Goal: Information Seeking & Learning: Learn about a topic

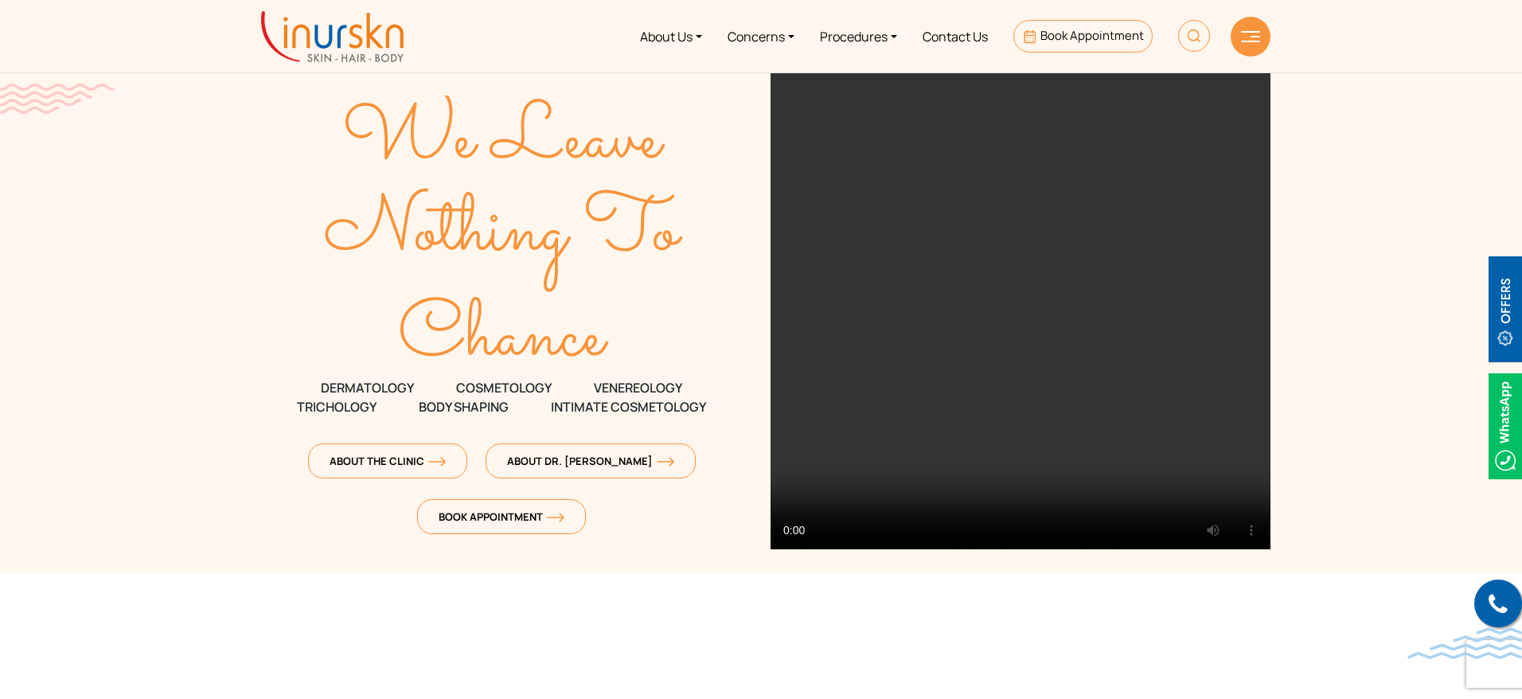
click at [1205, 38] on img at bounding box center [1194, 36] width 32 height 32
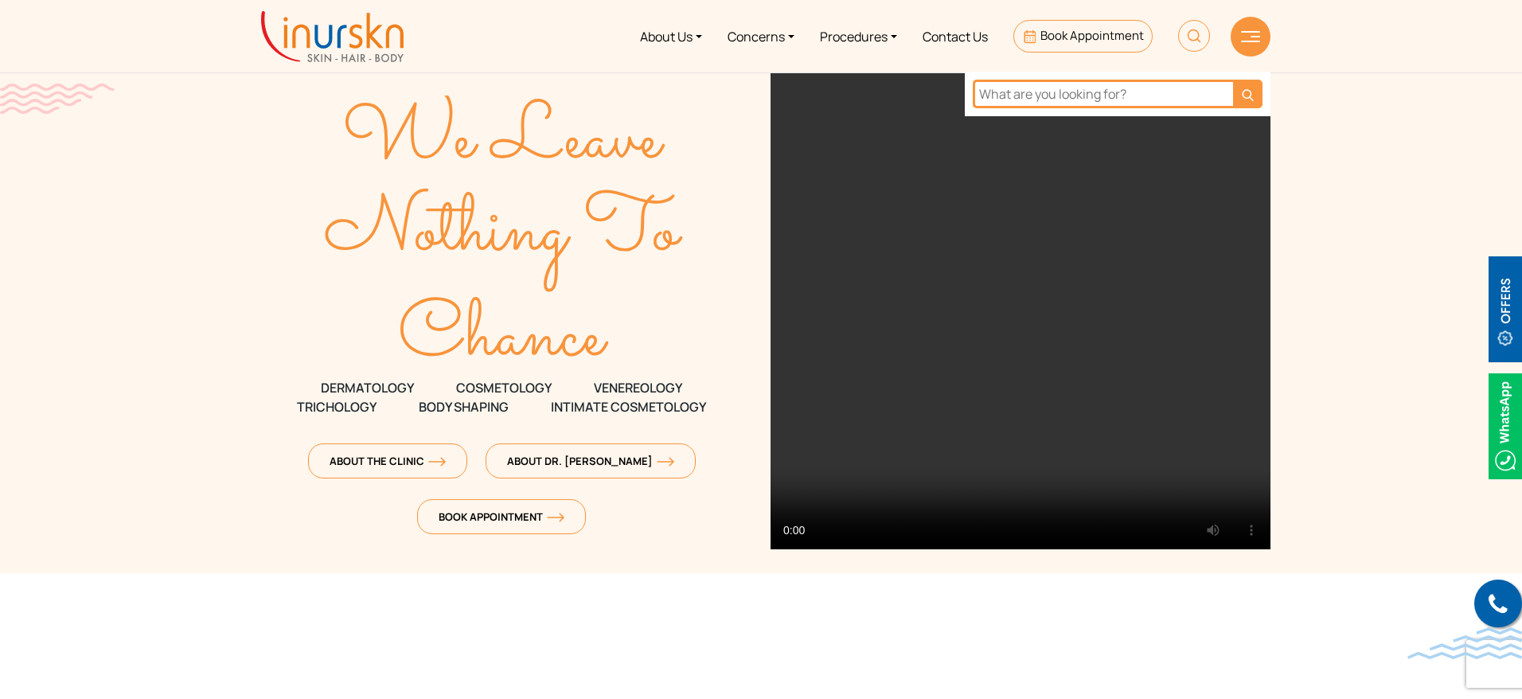
click at [1096, 102] on input "text" at bounding box center [1103, 94] width 260 height 29
paste input "[MEDICAL_DATA]"
type input "[MEDICAL_DATA]"
click at [1233, 80] on button "submit" at bounding box center [1247, 94] width 29 height 29
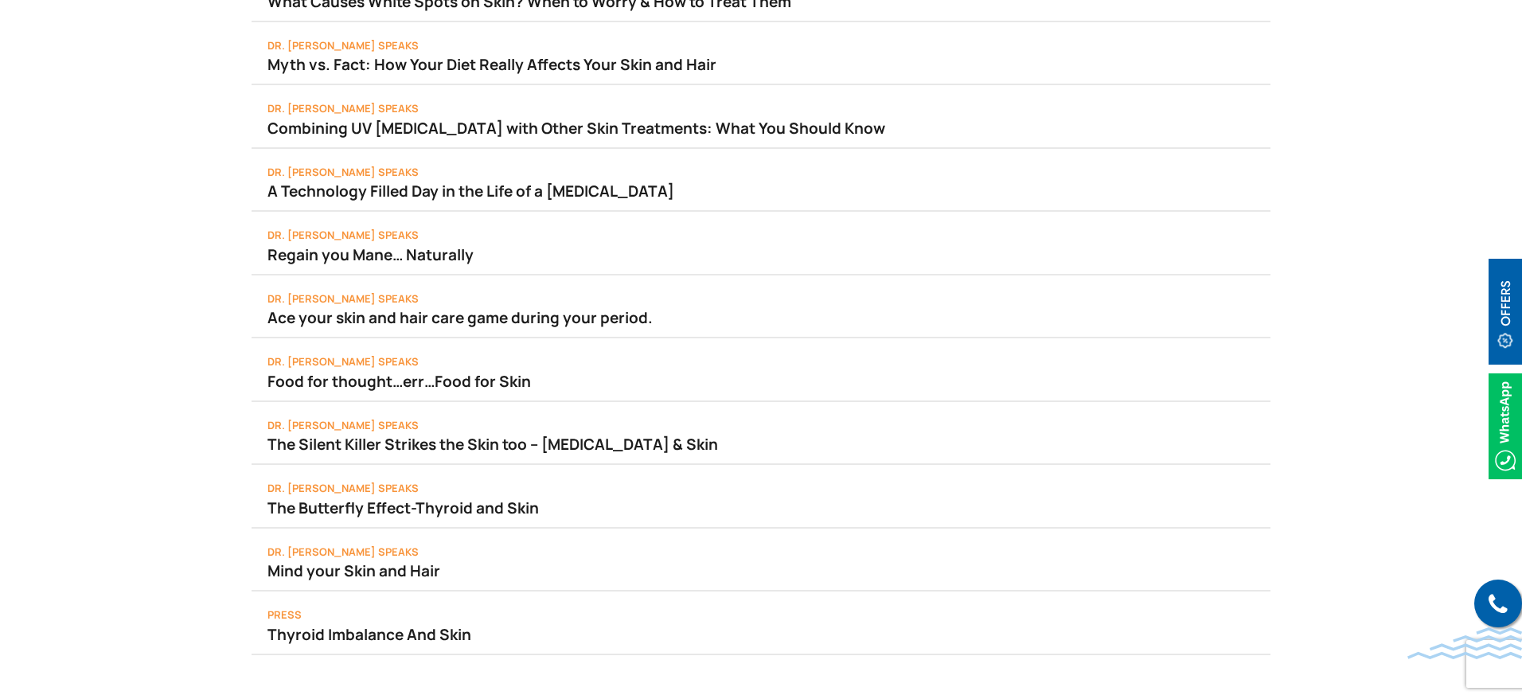
scroll to position [755, 0]
